Goal: Information Seeking & Learning: Compare options

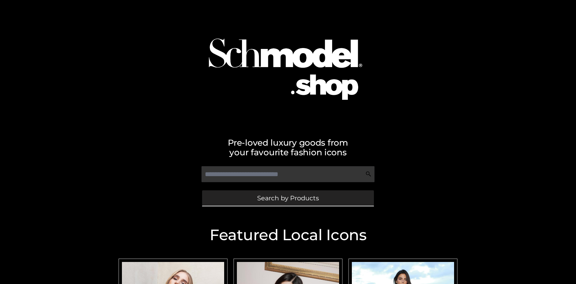
click at [288, 198] on span "Search by Products" at bounding box center [288, 198] width 62 height 6
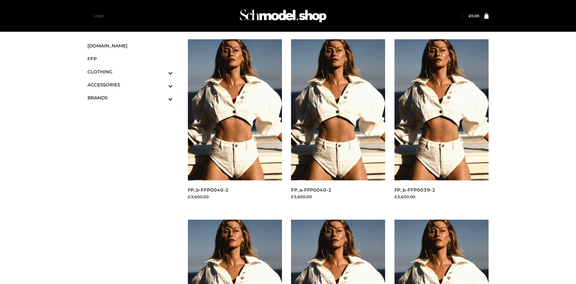
scroll to position [465, 0]
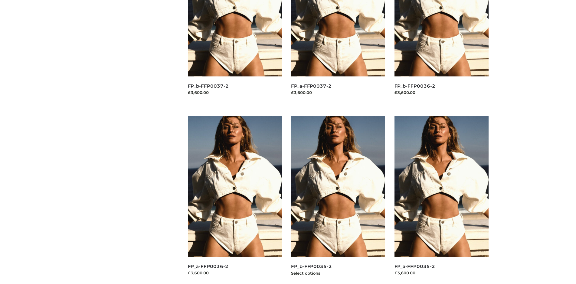
click at [338, 200] on img at bounding box center [338, 186] width 94 height 141
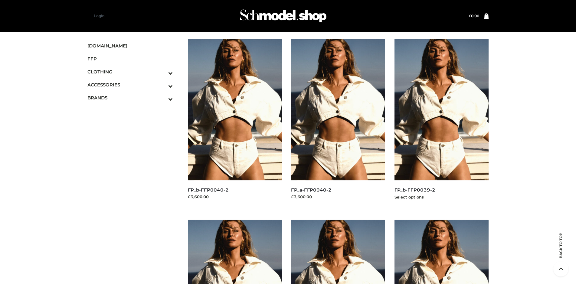
click at [441, 123] on img at bounding box center [441, 109] width 94 height 141
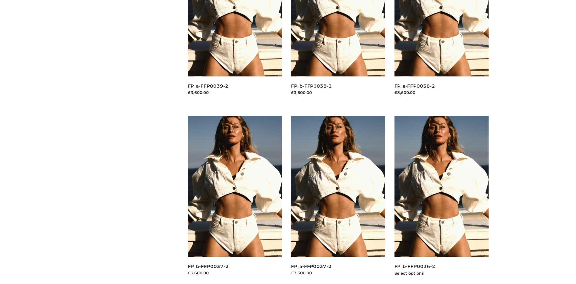
click at [441, 200] on img at bounding box center [441, 186] width 94 height 141
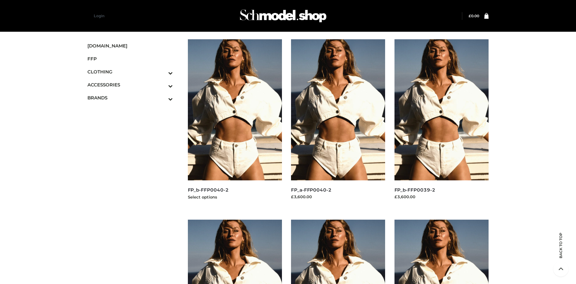
click at [235, 123] on img at bounding box center [235, 109] width 94 height 141
click at [162, 85] on icon "Toggle Submenu" at bounding box center [139, 86] width 68 height 7
click at [0, 0] on span "BAGS" at bounding box center [0, 0] width 0 height 0
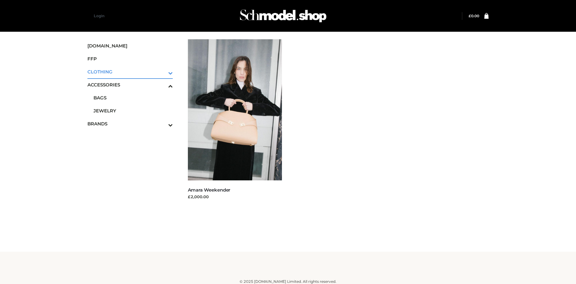
click at [162, 72] on icon "Toggle Submenu" at bounding box center [139, 73] width 68 height 7
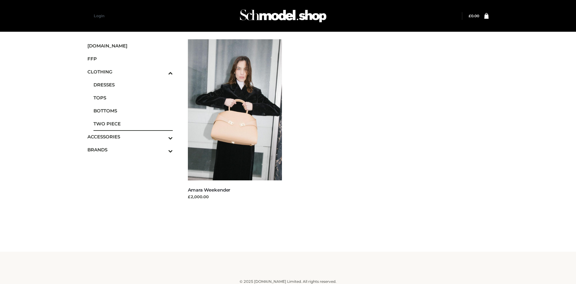
click at [133, 124] on span "TWO PIECE" at bounding box center [132, 123] width 79 height 7
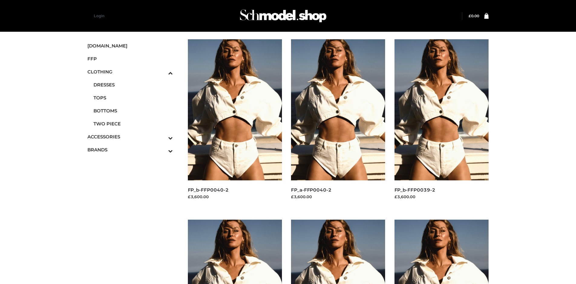
scroll to position [285, 0]
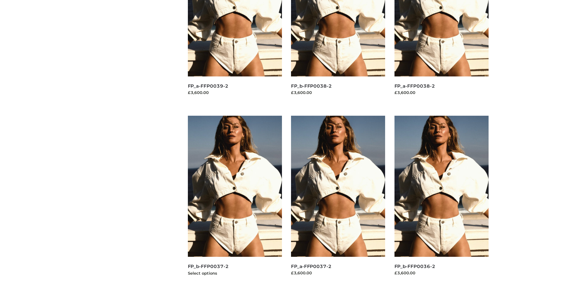
click at [235, 200] on img at bounding box center [235, 186] width 94 height 141
click at [338, 200] on img at bounding box center [338, 186] width 94 height 141
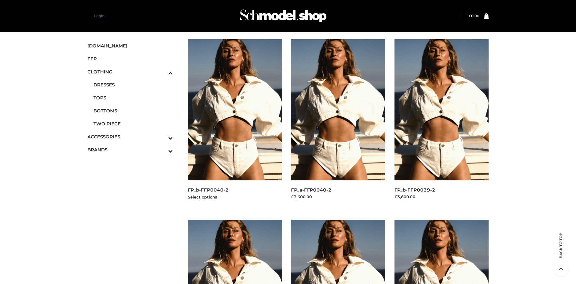
click at [235, 123] on img at bounding box center [235, 109] width 94 height 141
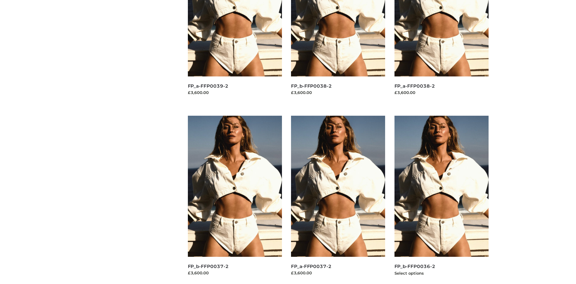
click at [441, 200] on img at bounding box center [441, 186] width 94 height 141
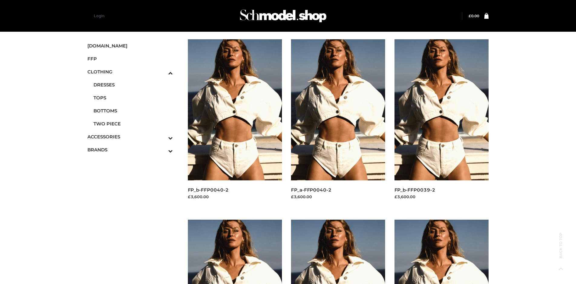
click at [0, 0] on span "OPP SWIMWEAR" at bounding box center [0, 0] width 0 height 0
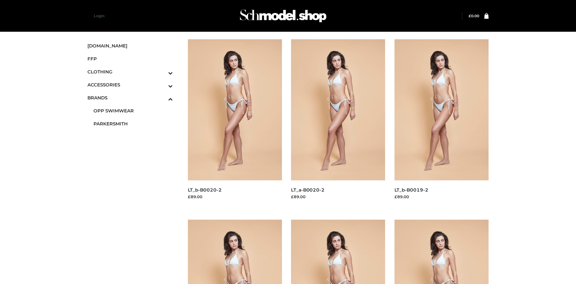
scroll to position [285, 0]
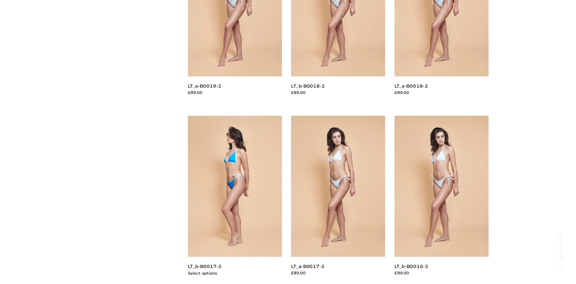
click at [235, 200] on img at bounding box center [235, 186] width 94 height 141
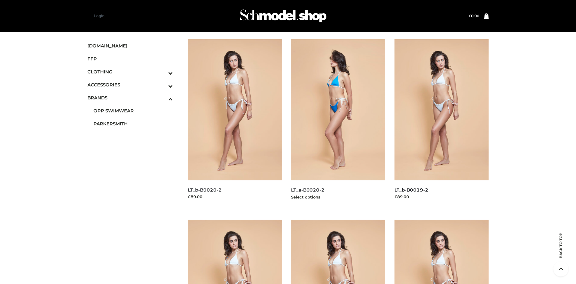
click at [338, 123] on img at bounding box center [338, 109] width 94 height 141
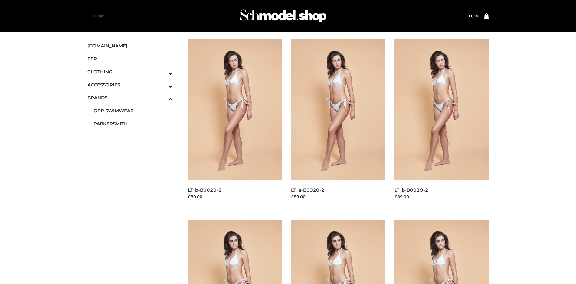
scroll to position [465, 0]
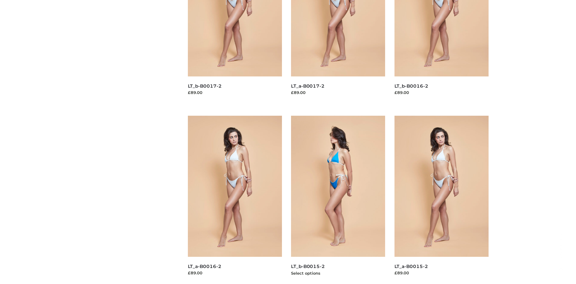
click at [338, 200] on img at bounding box center [338, 186] width 94 height 141
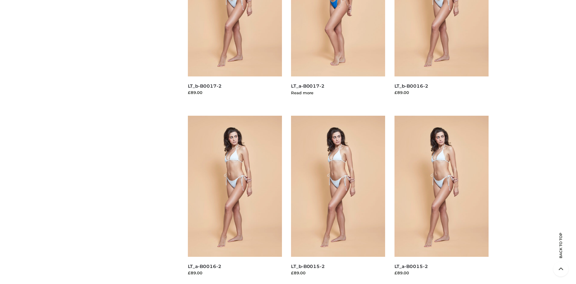
scroll to position [285, 0]
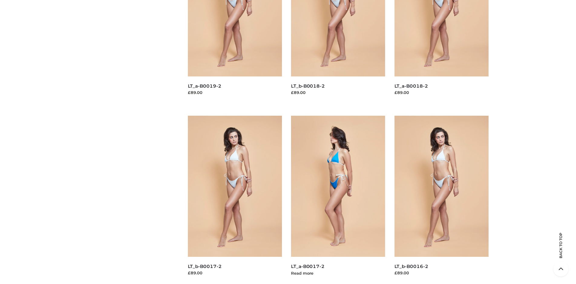
click at [338, 200] on img at bounding box center [338, 186] width 94 height 141
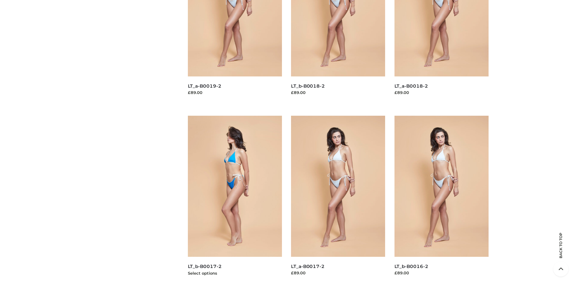
scroll to position [0, 0]
